Goal: Task Accomplishment & Management: Manage account settings

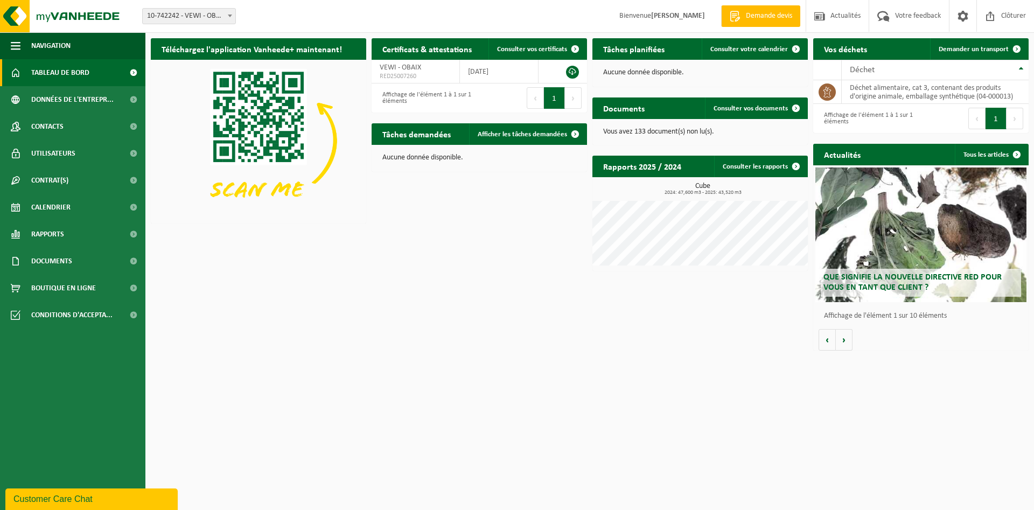
click at [401, 243] on div "Téléchargez l'application Vanheede+ maintenant! Cachez Certificats & attestatio…" at bounding box center [589, 194] width 883 height 323
click at [48, 235] on span "Rapports" at bounding box center [47, 234] width 33 height 27
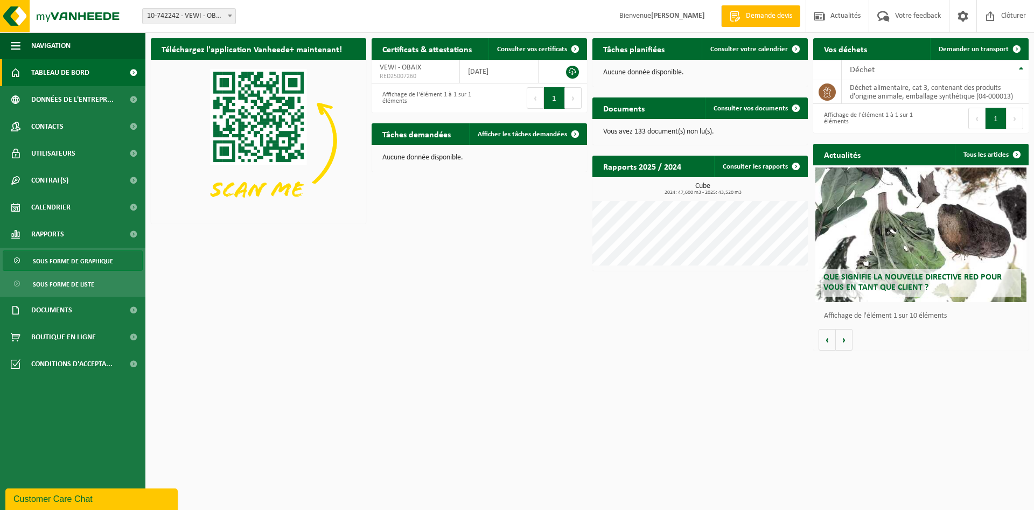
click at [63, 264] on span "Sous forme de graphique" at bounding box center [73, 261] width 80 height 20
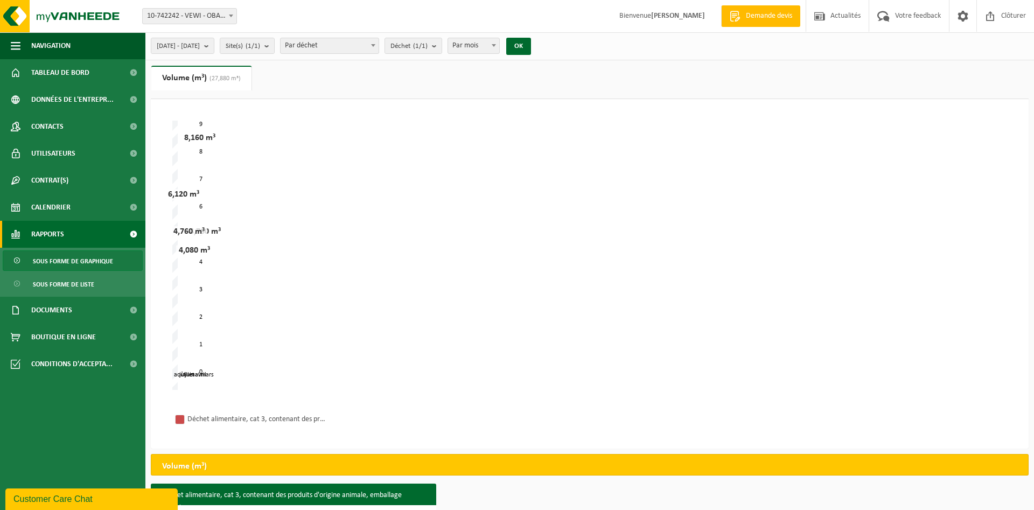
click at [499, 47] on span "Par mois" at bounding box center [473, 45] width 51 height 15
click at [531, 46] on button "OK" at bounding box center [518, 46] width 25 height 17
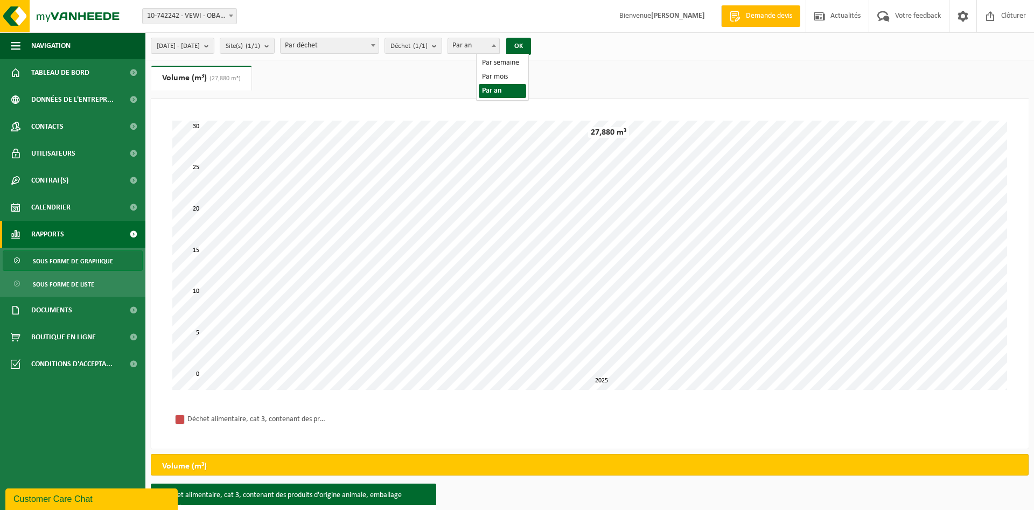
click at [499, 45] on span at bounding box center [493, 45] width 11 height 14
select select "2"
click at [186, 48] on span "2025-03-01 - 2025-08-27" at bounding box center [178, 46] width 43 height 16
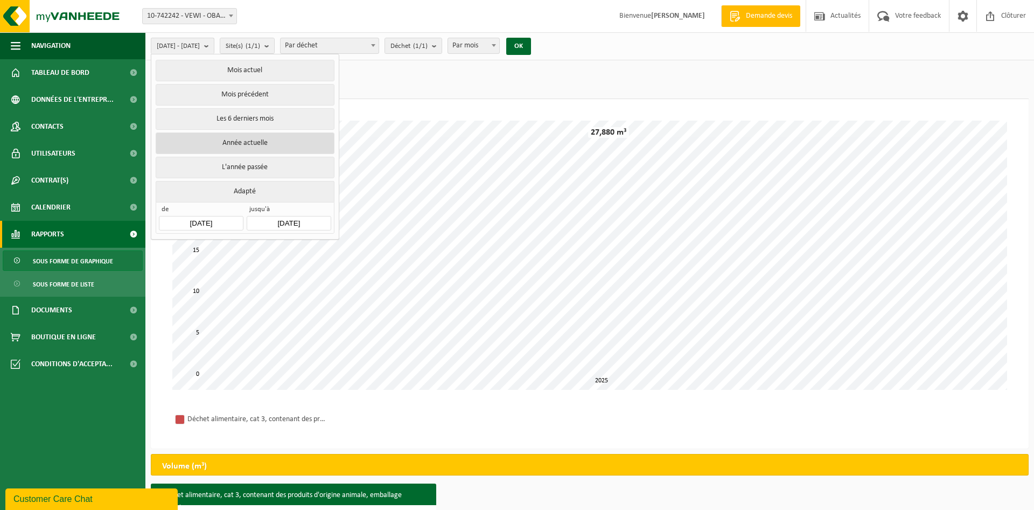
click at [256, 139] on button "Année actuelle" at bounding box center [245, 143] width 178 height 22
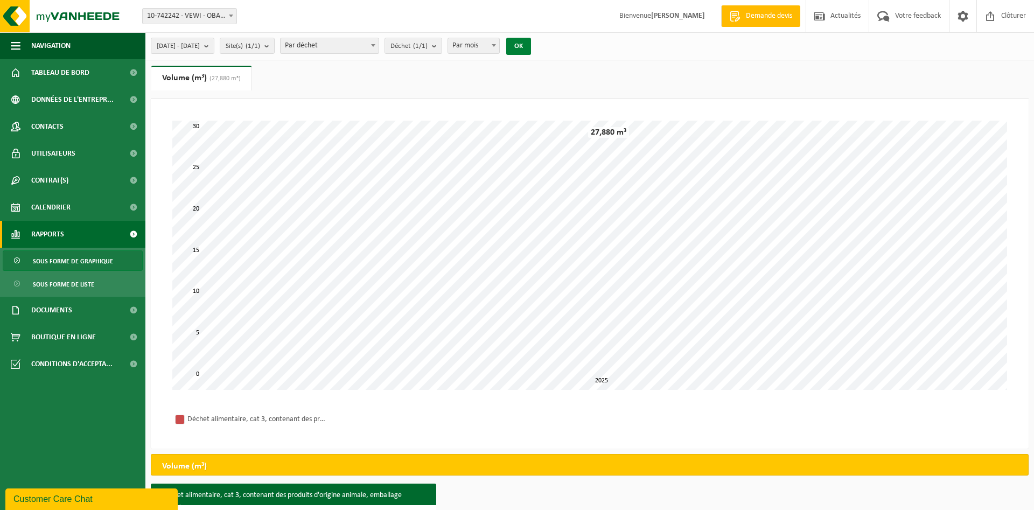
click at [531, 47] on button "OK" at bounding box center [518, 46] width 25 height 17
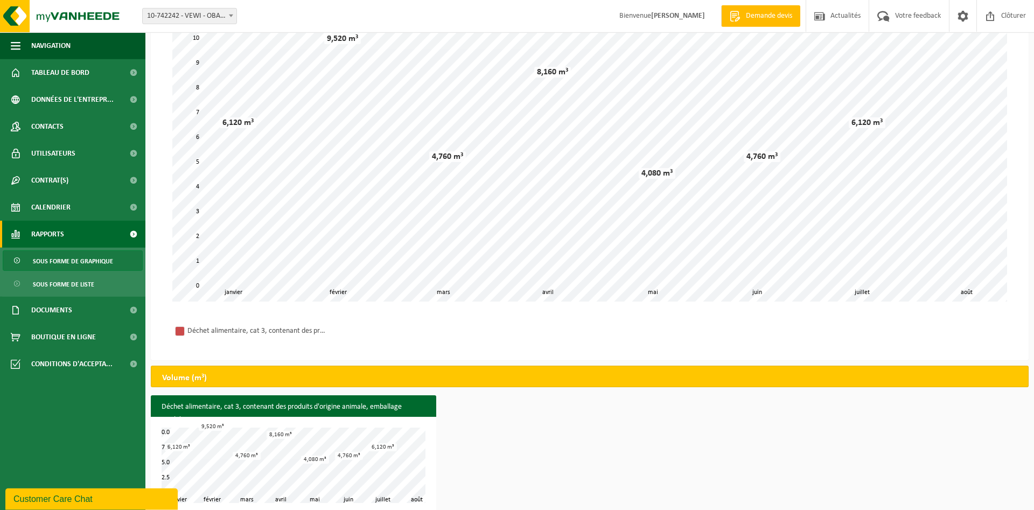
scroll to position [97, 0]
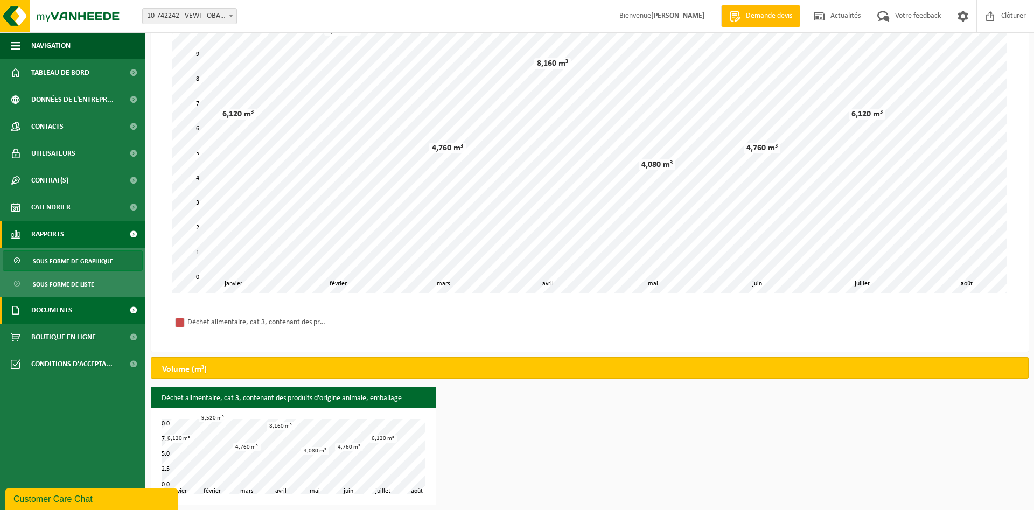
click at [52, 310] on span "Documents" at bounding box center [51, 310] width 41 height 27
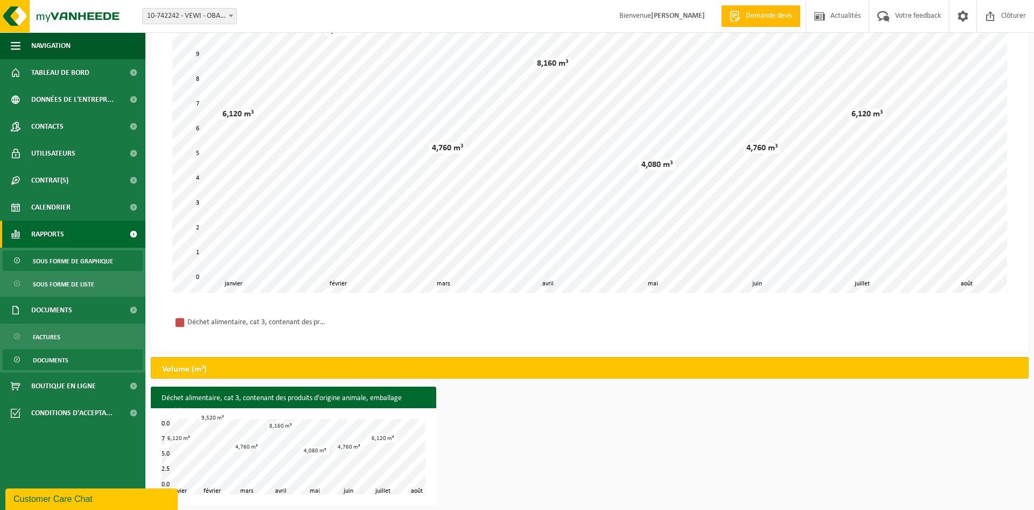
click at [49, 357] on span "Documents" at bounding box center [51, 360] width 36 height 20
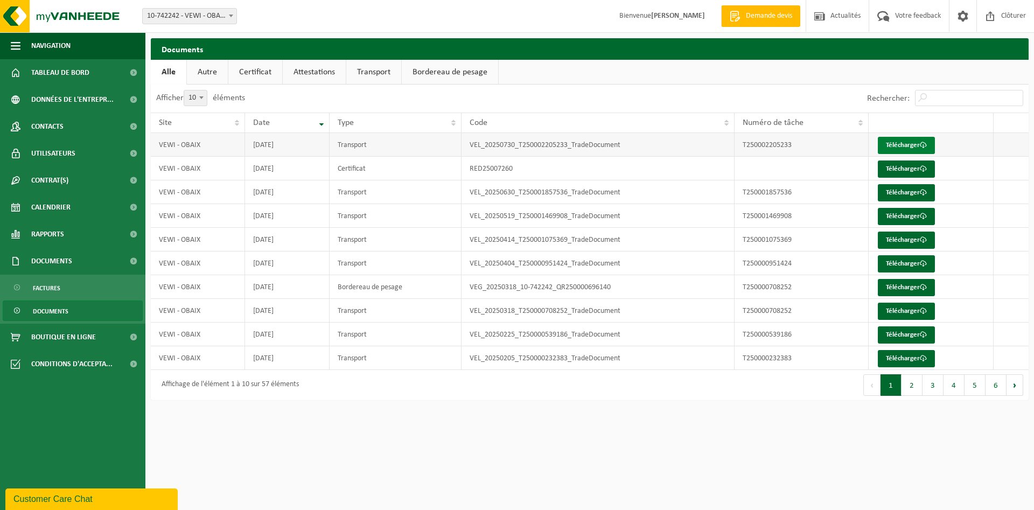
click at [894, 143] on link "Télécharger" at bounding box center [906, 145] width 57 height 17
